Goal: Understand process/instructions: Learn how to perform a task or action

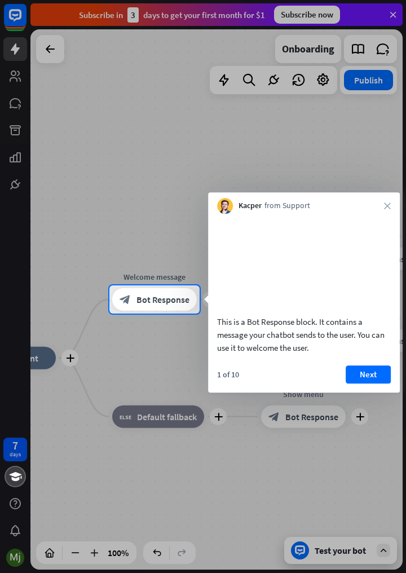
click at [378, 383] on button "Next" at bounding box center [367, 374] width 45 height 18
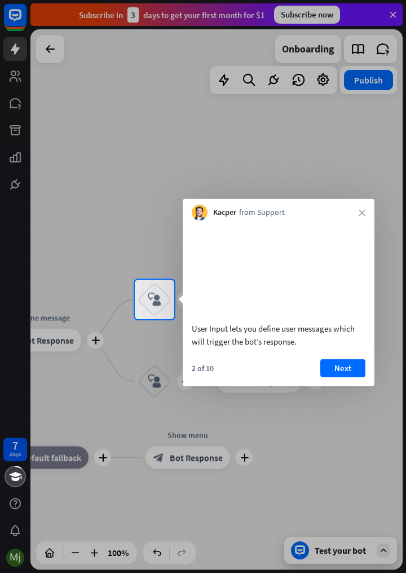
click at [361, 376] on button "Next" at bounding box center [342, 367] width 45 height 18
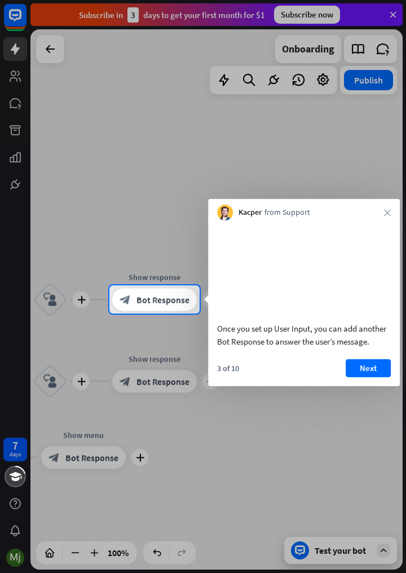
click at [375, 376] on button "Next" at bounding box center [367, 367] width 45 height 18
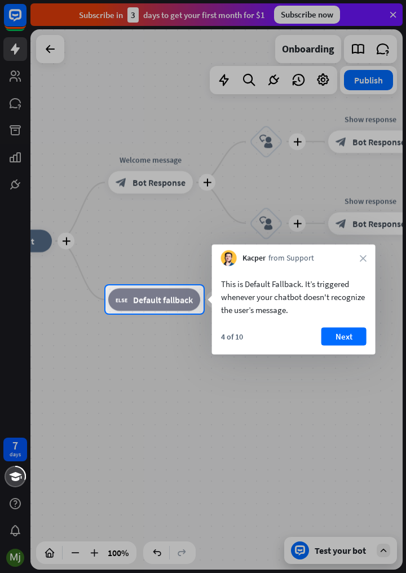
click at [357, 340] on button "Next" at bounding box center [343, 336] width 45 height 18
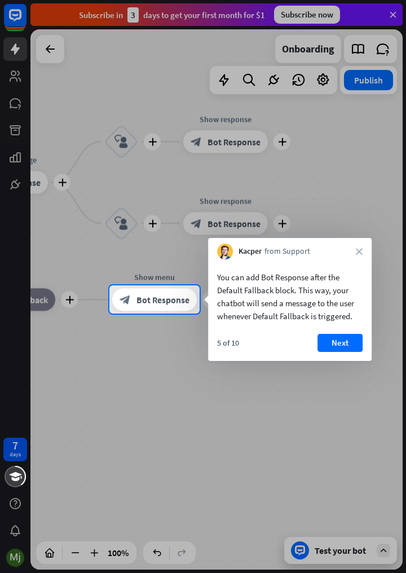
click at [344, 351] on button "Next" at bounding box center [339, 343] width 45 height 18
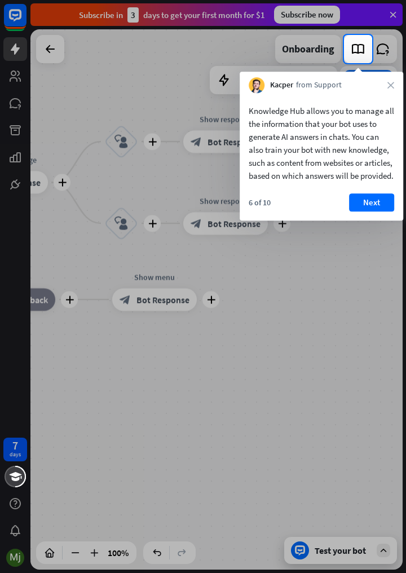
click at [382, 211] on button "Next" at bounding box center [371, 202] width 45 height 18
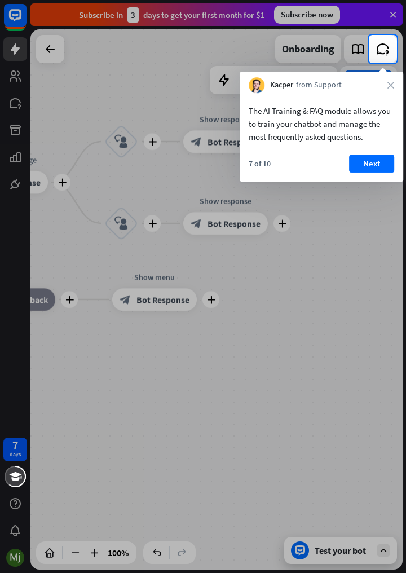
click at [380, 166] on button "Next" at bounding box center [371, 163] width 45 height 18
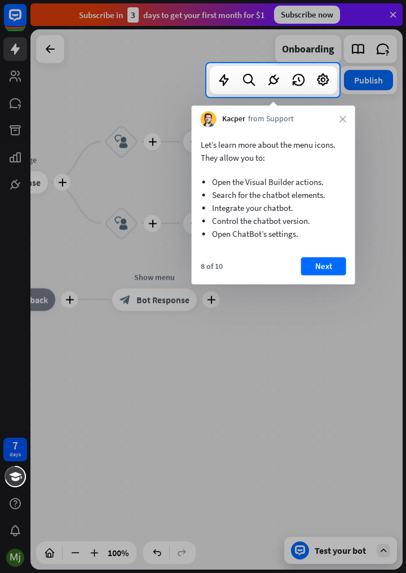
click at [336, 268] on button "Next" at bounding box center [323, 266] width 45 height 18
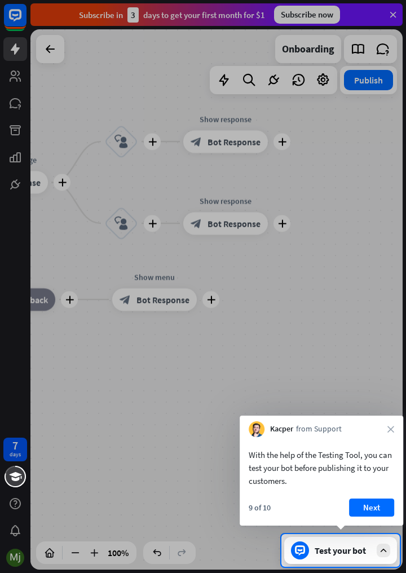
click at [376, 512] on button "Next" at bounding box center [371, 507] width 45 height 18
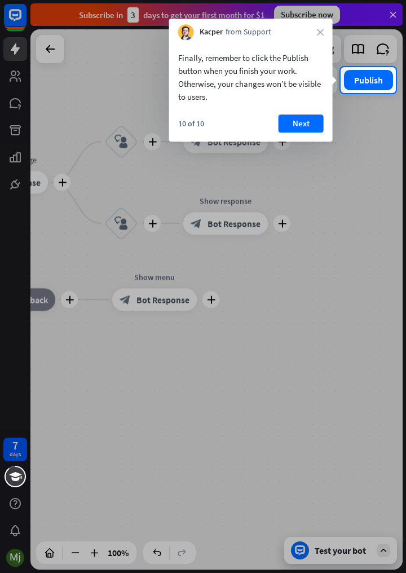
click at [312, 124] on button "Next" at bounding box center [300, 123] width 45 height 18
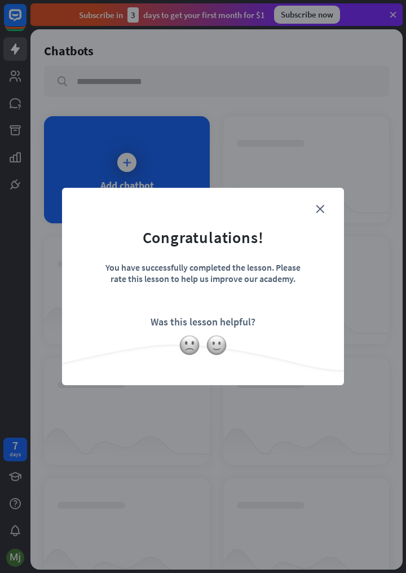
click at [219, 344] on img at bounding box center [216, 344] width 21 height 21
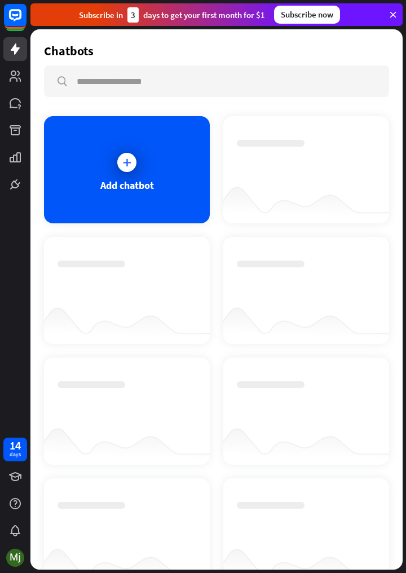
click at [128, 164] on icon at bounding box center [126, 162] width 11 height 11
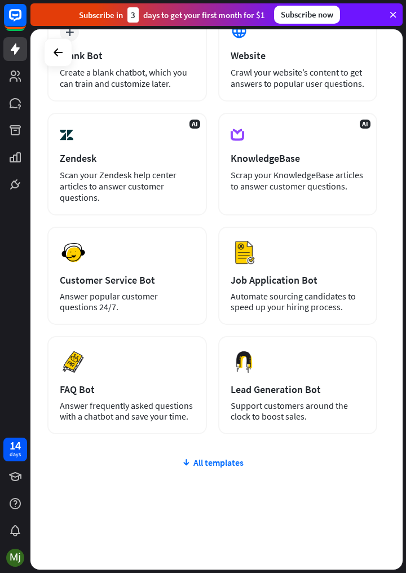
scroll to position [143, 0]
click at [236, 464] on div "All templates" at bounding box center [212, 461] width 330 height 11
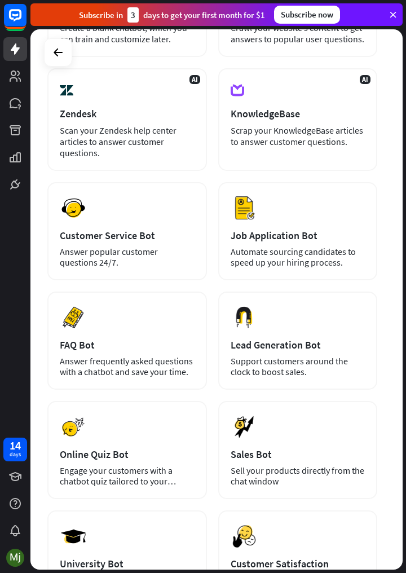
scroll to position [180, 0]
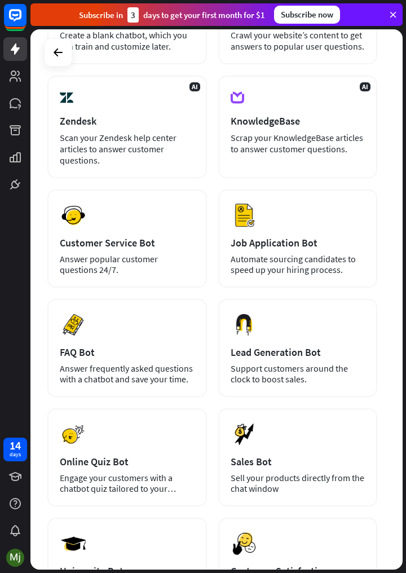
click at [365, 369] on div "Support customers around the clock to boost sales." at bounding box center [297, 373] width 135 height 21
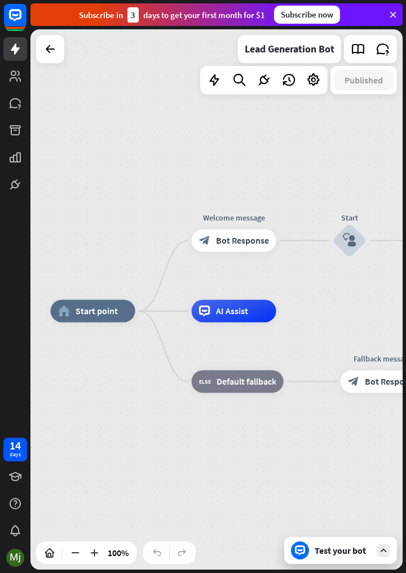
click at [46, 39] on div at bounding box center [50, 49] width 23 height 23
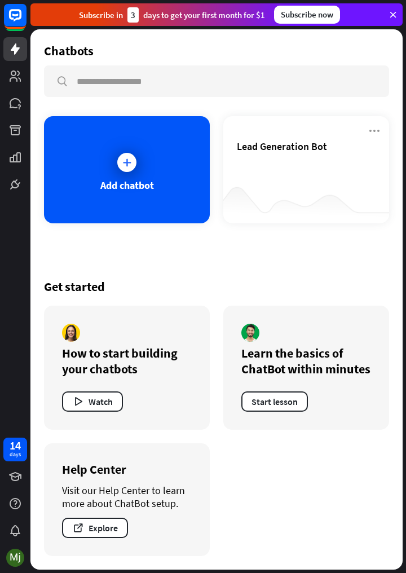
click at [125, 159] on icon at bounding box center [126, 162] width 11 height 11
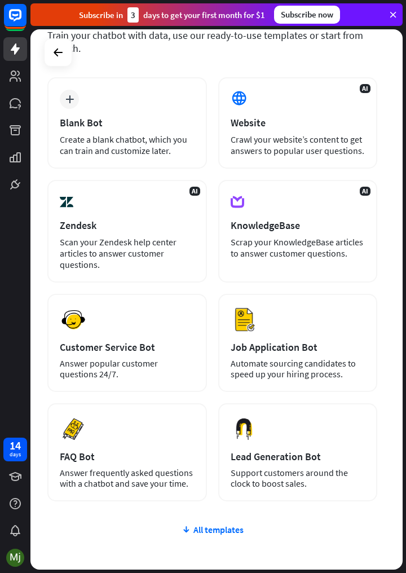
scroll to position [143, 0]
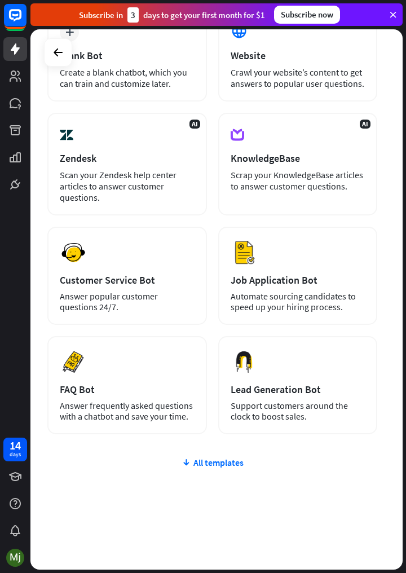
click at [0, 0] on button "Preview" at bounding box center [0, 0] width 0 height 0
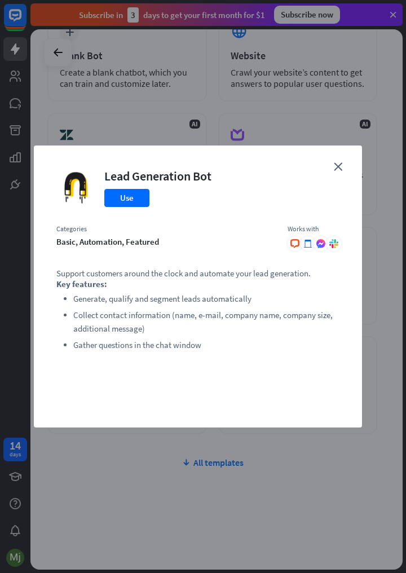
click at [301, 246] on div at bounding box center [307, 243] width 15 height 15
click at [324, 240] on icon ".cls-1{fill:url(#radial-gradient)}.cls-2{fill:#fff}" at bounding box center [320, 243] width 9 height 9
click at [330, 244] on icon at bounding box center [331, 246] width 4 height 4
click at [338, 170] on icon "close" at bounding box center [338, 166] width 8 height 8
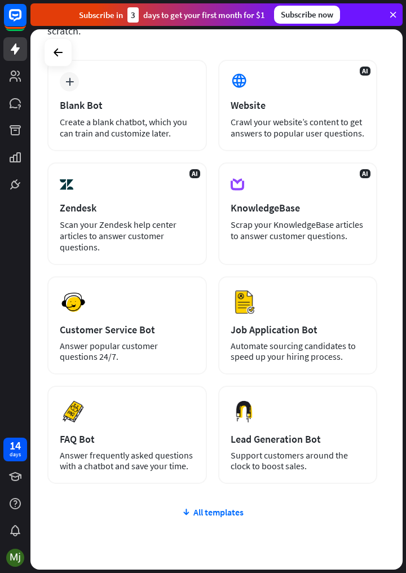
scroll to position [92, 0]
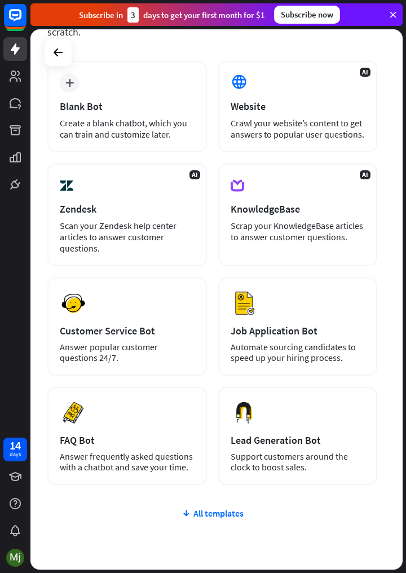
click at [68, 331] on div "Customer Service Bot" at bounding box center [127, 330] width 135 height 13
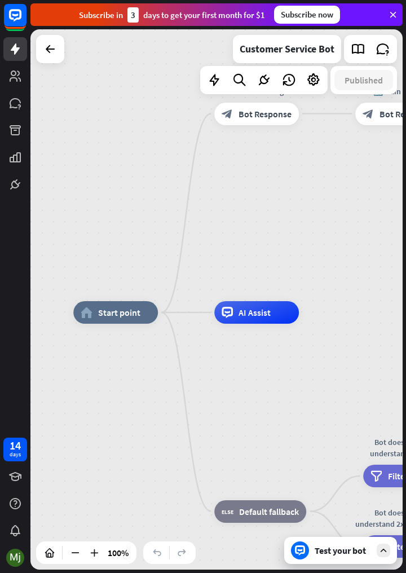
click at [53, 54] on icon at bounding box center [50, 49] width 14 height 14
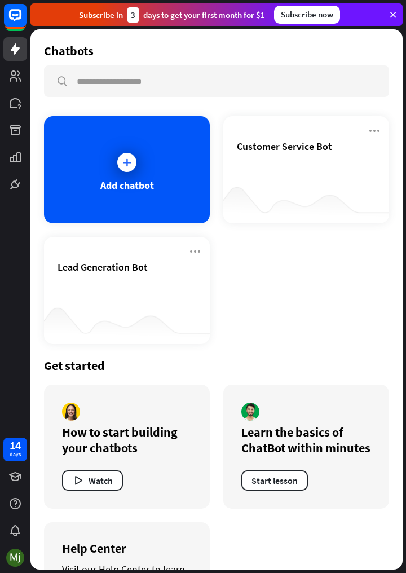
click at [126, 171] on div at bounding box center [127, 162] width 28 height 28
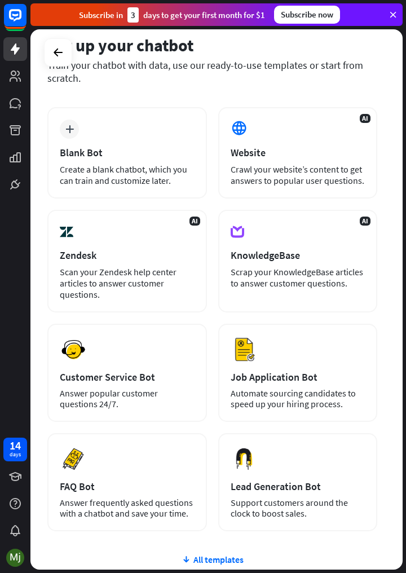
scroll to position [46, 0]
click at [0, 0] on button "Preview" at bounding box center [0, 0] width 0 height 0
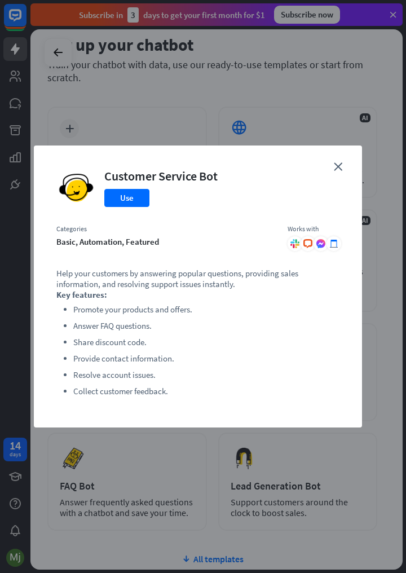
click at [340, 167] on icon "close" at bounding box center [338, 166] width 8 height 8
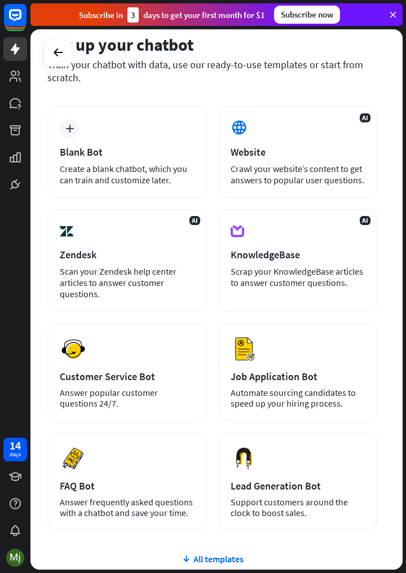
click at [172, 390] on div "Answer popular customer questions 24/7." at bounding box center [127, 397] width 135 height 21
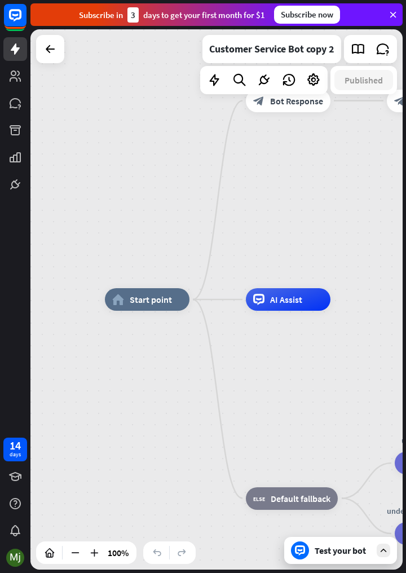
click at [126, 309] on div "home_2 Start point" at bounding box center [147, 299] width 85 height 23
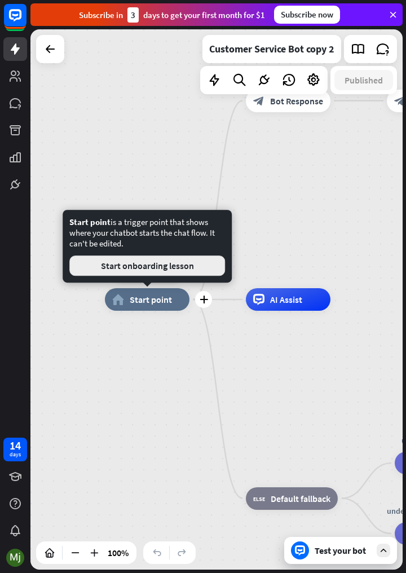
click at [203, 263] on button "Start onboarding lesson" at bounding box center [147, 265] width 156 height 20
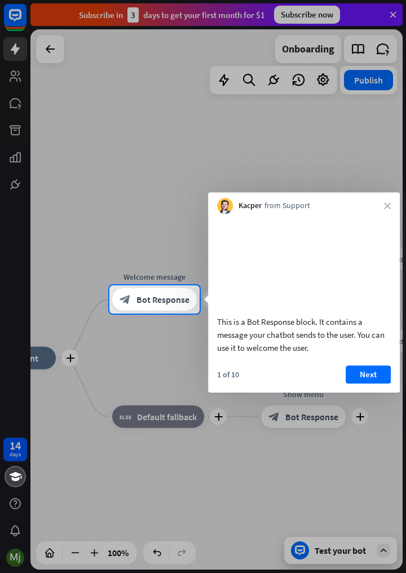
click at [360, 383] on button "Next" at bounding box center [367, 374] width 45 height 18
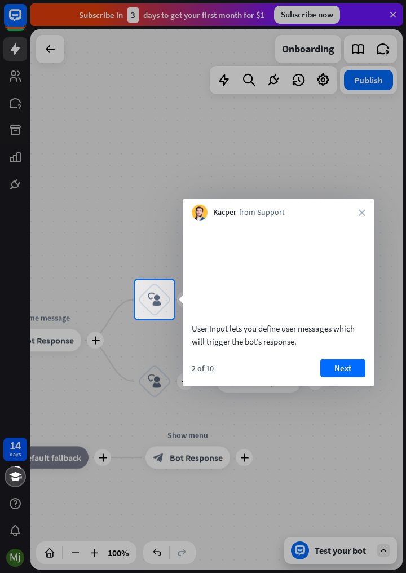
click at [345, 376] on button "Next" at bounding box center [342, 367] width 45 height 18
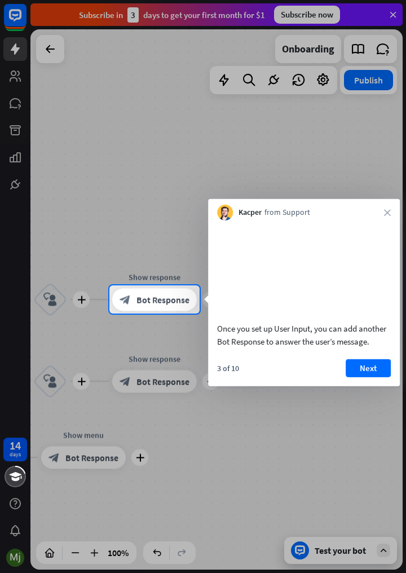
click at [375, 376] on button "Next" at bounding box center [367, 367] width 45 height 18
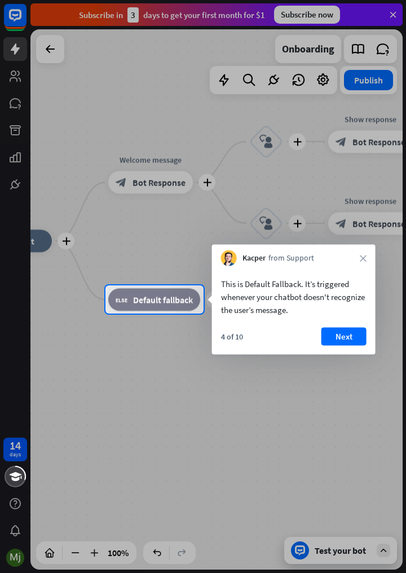
click at [353, 338] on button "Next" at bounding box center [343, 336] width 45 height 18
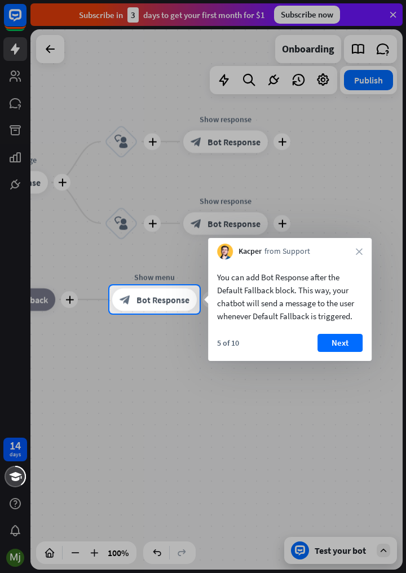
click at [350, 343] on button "Next" at bounding box center [339, 343] width 45 height 18
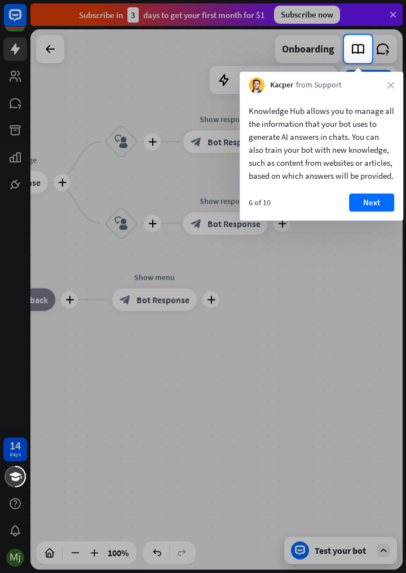
click at [384, 211] on button "Next" at bounding box center [371, 202] width 45 height 18
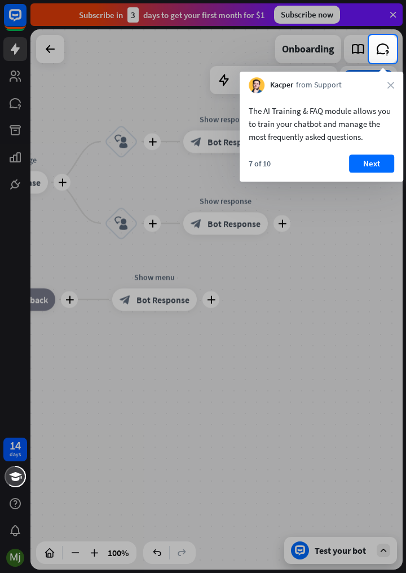
click at [388, 166] on button "Next" at bounding box center [371, 163] width 45 height 18
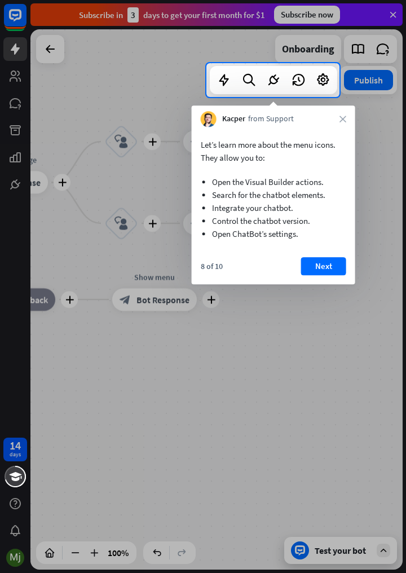
click at [329, 263] on button "Next" at bounding box center [323, 266] width 45 height 18
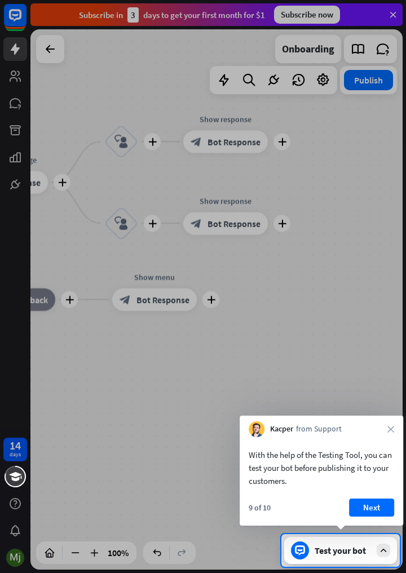
click at [374, 508] on button "Next" at bounding box center [371, 507] width 45 height 18
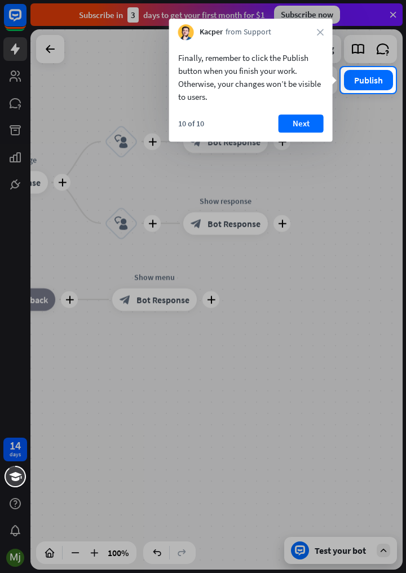
click at [298, 130] on button "Next" at bounding box center [300, 123] width 45 height 18
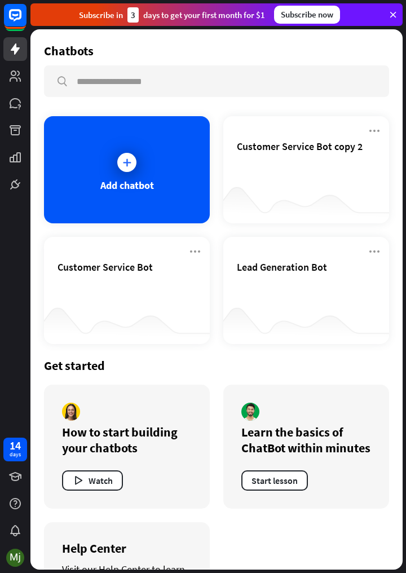
click at [313, 175] on div "Customer Service Bot copy 2" at bounding box center [306, 159] width 139 height 39
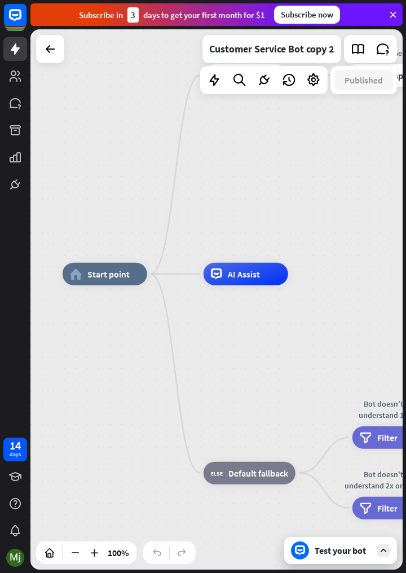
click at [214, 85] on icon at bounding box center [214, 80] width 15 height 15
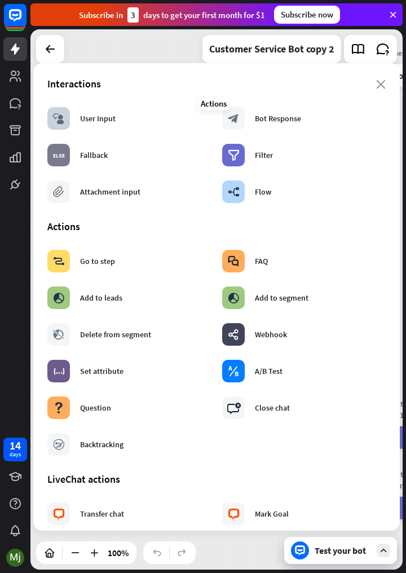
click at [72, 127] on div "block_user_input User Input" at bounding box center [81, 118] width 68 height 23
click at [65, 124] on div "block_user_input" at bounding box center [58, 118] width 23 height 23
click at [51, 119] on div "block_user_input" at bounding box center [58, 118] width 23 height 23
click at [383, 83] on icon "close" at bounding box center [381, 84] width 10 height 9
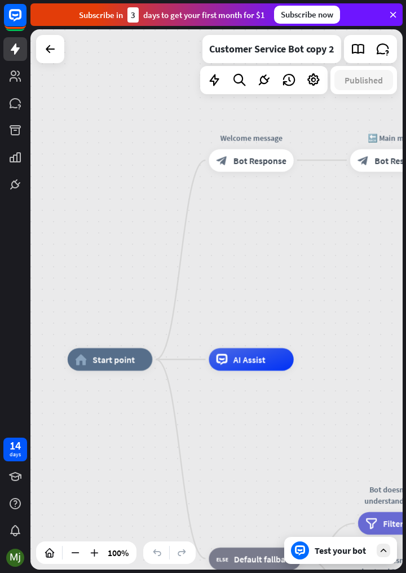
click at [92, 365] on div "home_2 Start point" at bounding box center [110, 359] width 85 height 23
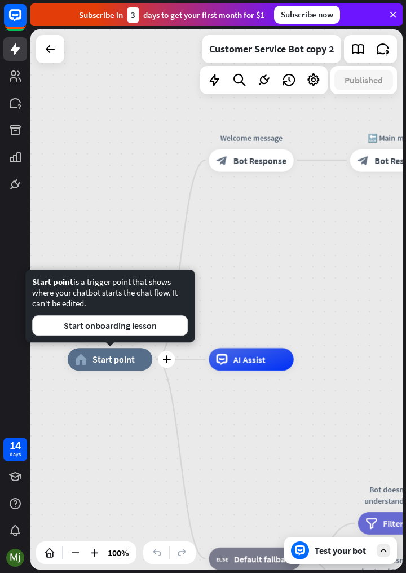
click at [265, 360] on div "AI Assist" at bounding box center [251, 359] width 85 height 23
